Goal: Navigation & Orientation: Find specific page/section

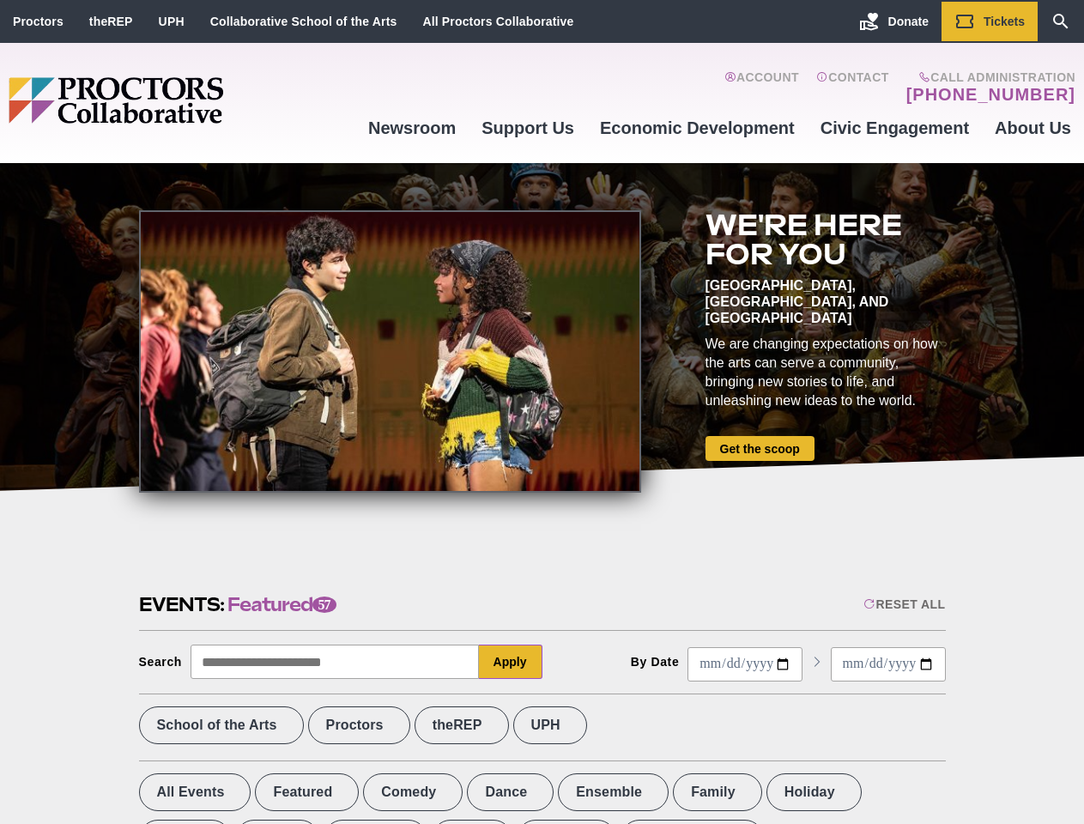
click at [542, 412] on div at bounding box center [390, 351] width 502 height 282
click at [903, 604] on div "Reset All" at bounding box center [904, 604] width 82 height 14
click at [511, 662] on button "Apply" at bounding box center [511, 662] width 64 height 34
